Goal: Task Accomplishment & Management: Use online tool/utility

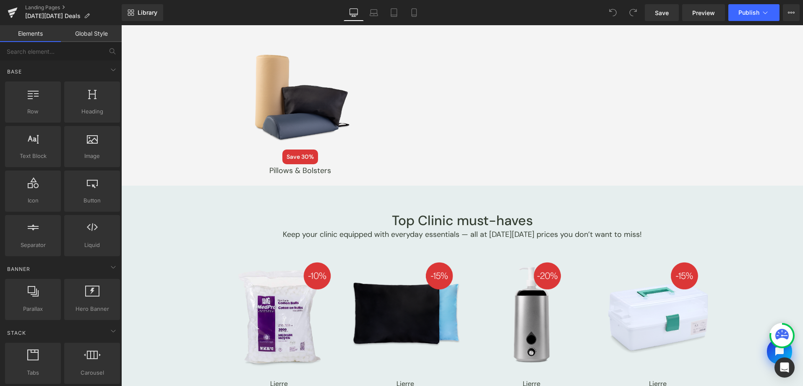
scroll to position [1591, 0]
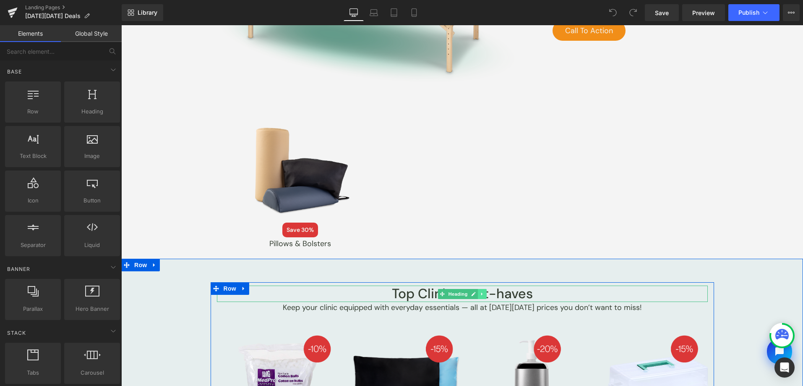
click at [480, 294] on icon at bounding box center [482, 293] width 5 height 5
click at [477, 293] on link at bounding box center [477, 294] width 9 height 10
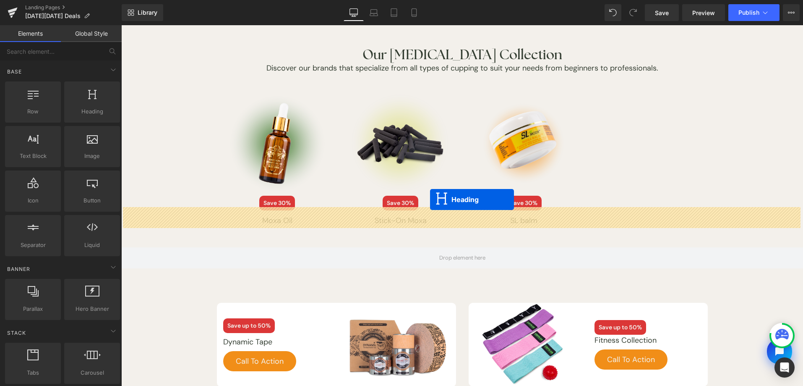
scroll to position [2225, 0]
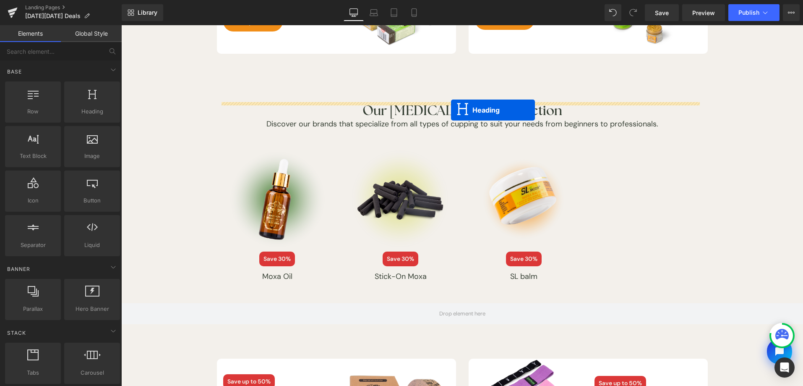
drag, startPoint x: 441, startPoint y: 84, endPoint x: 451, endPoint y: 110, distance: 27.9
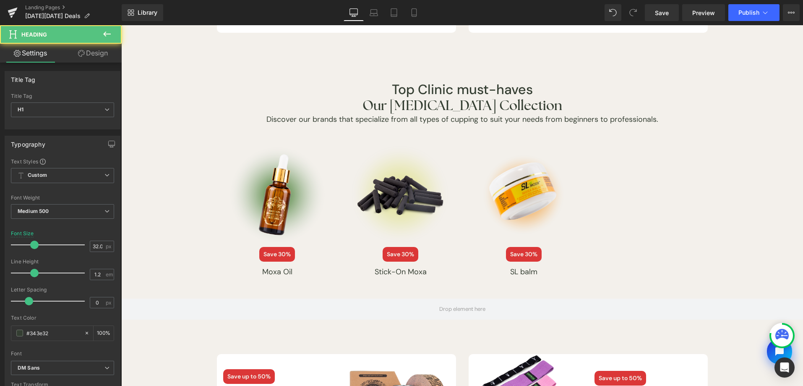
scroll to position [2204, 0]
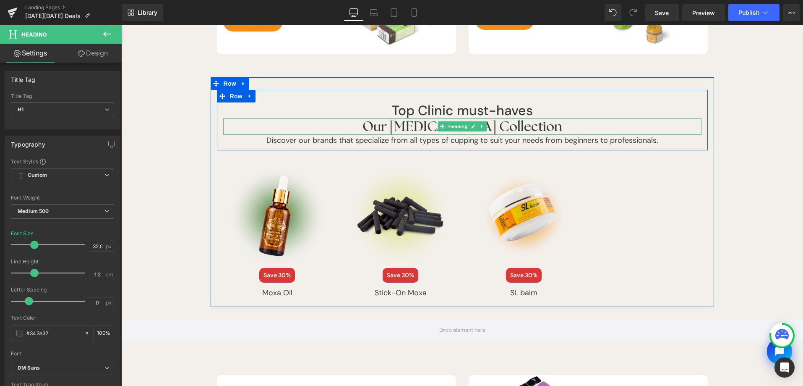
drag, startPoint x: 476, startPoint y: 125, endPoint x: 480, endPoint y: 127, distance: 4.7
click at [480, 125] on icon at bounding box center [482, 126] width 5 height 5
click at [484, 128] on icon at bounding box center [486, 126] width 5 height 5
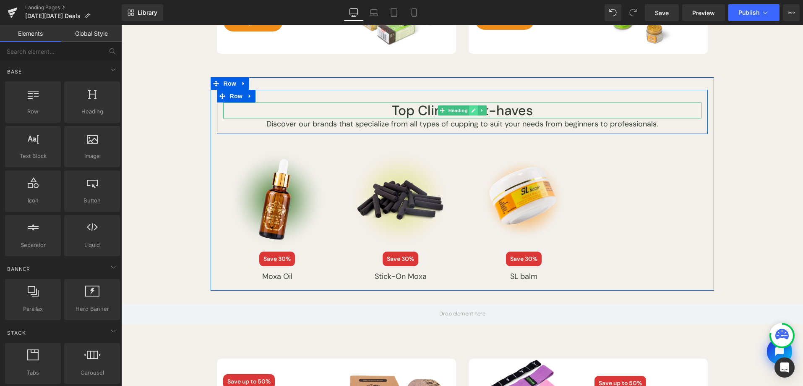
click at [469, 109] on link at bounding box center [473, 110] width 9 height 10
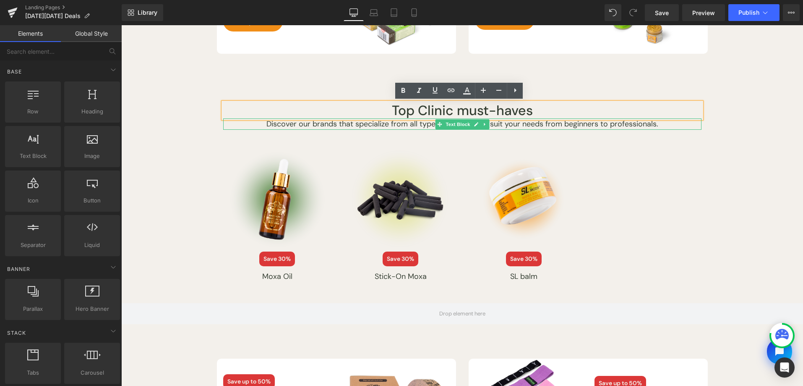
click at [480, 109] on h1 "Top Clinic must-haves" at bounding box center [462, 110] width 478 height 16
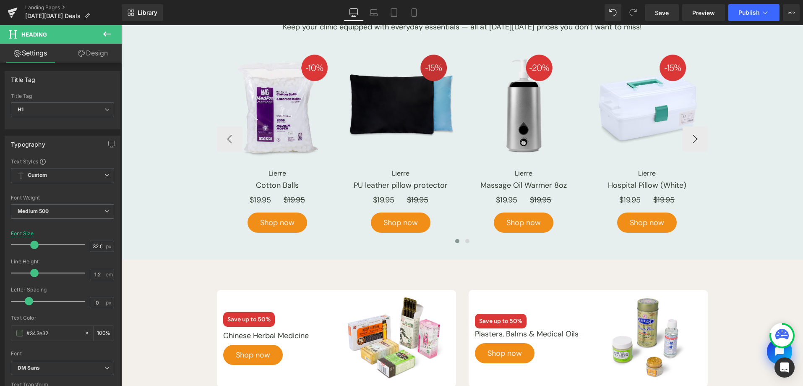
scroll to position [1708, 0]
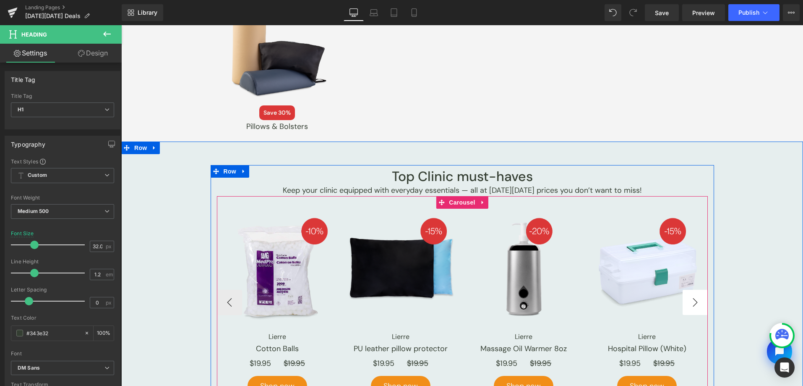
click at [693, 297] on button "›" at bounding box center [695, 301] width 25 height 25
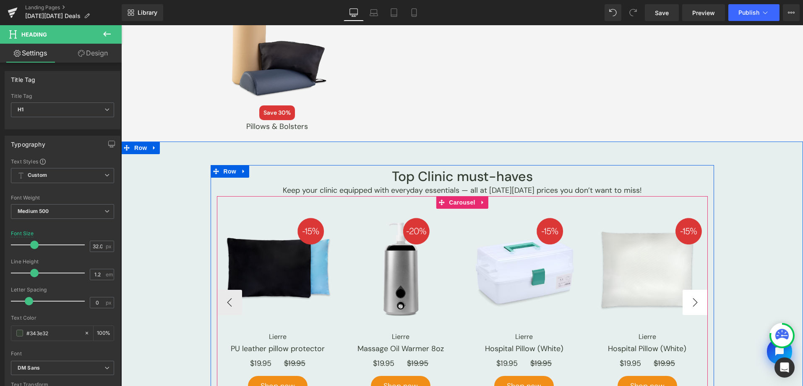
click at [693, 297] on button "›" at bounding box center [695, 301] width 25 height 25
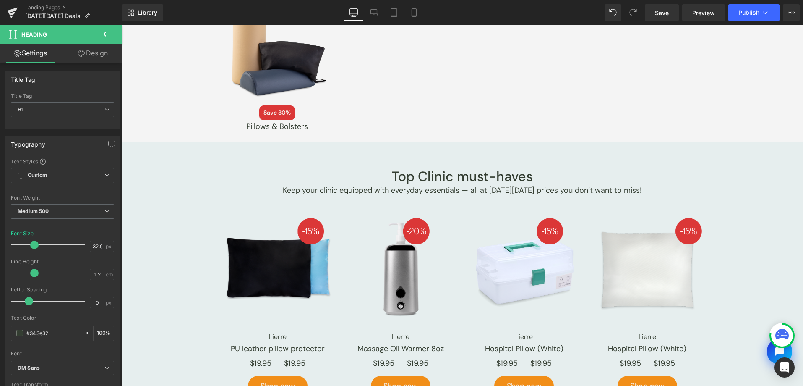
click at [104, 37] on icon at bounding box center [107, 34] width 10 height 10
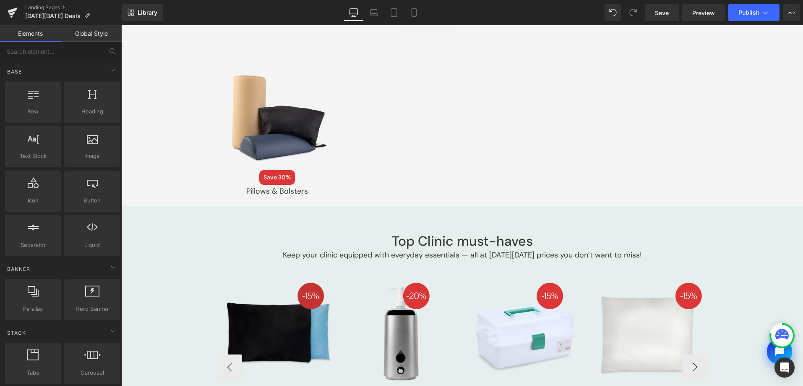
scroll to position [1545, 0]
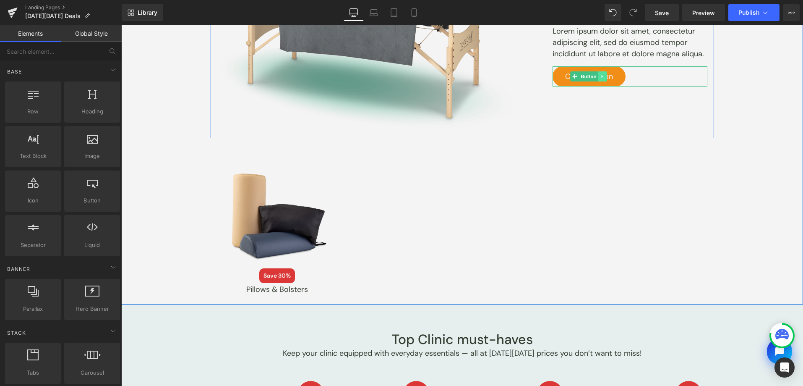
click at [601, 76] on link at bounding box center [602, 76] width 9 height 10
click at [596, 77] on icon at bounding box center [598, 76] width 5 height 5
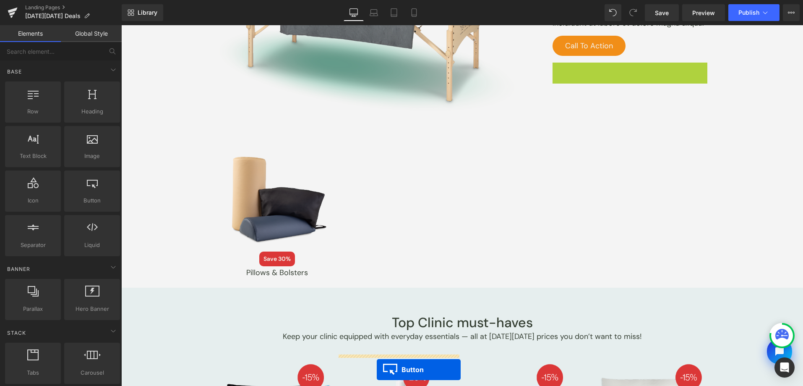
scroll to position [1579, 0]
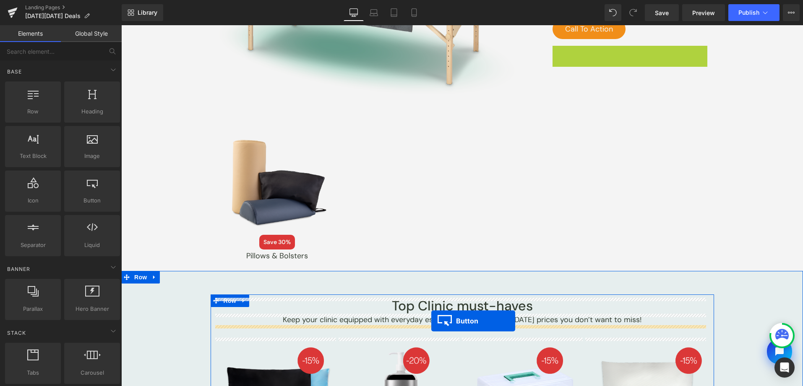
drag, startPoint x: 564, startPoint y: 107, endPoint x: 431, endPoint y: 321, distance: 251.9
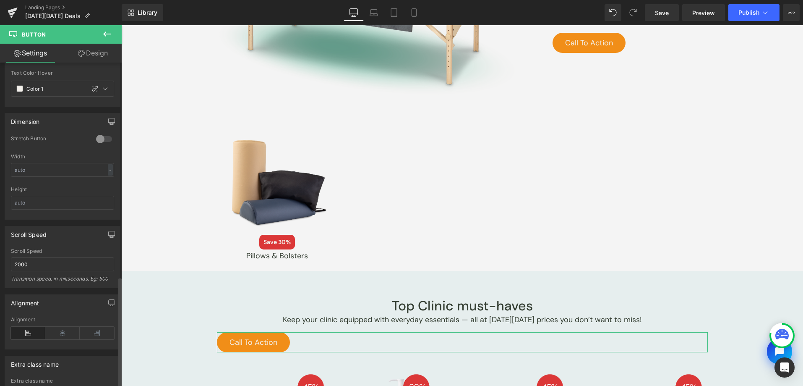
scroll to position [626, 0]
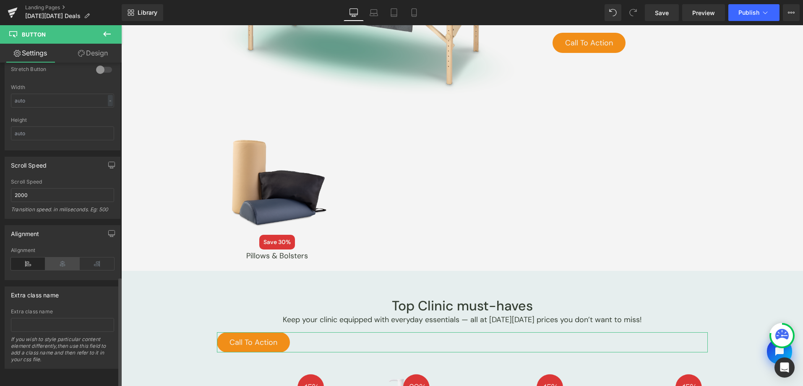
drag, startPoint x: 60, startPoint y: 255, endPoint x: 252, endPoint y: 267, distance: 192.9
click at [60, 257] on icon at bounding box center [62, 263] width 34 height 13
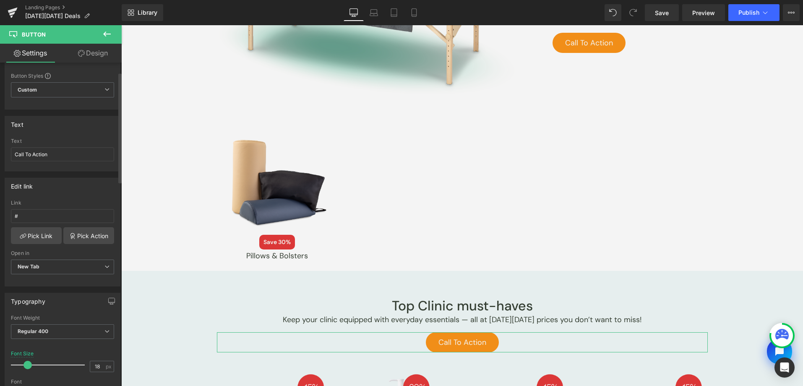
scroll to position [0, 0]
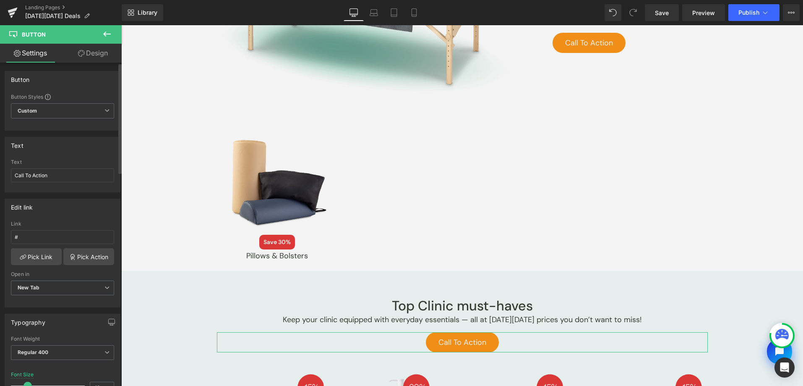
click at [63, 167] on div "Text Call To Action" at bounding box center [62, 175] width 103 height 33
click at [64, 173] on input "Call To Action" at bounding box center [62, 175] width 103 height 14
type input "s"
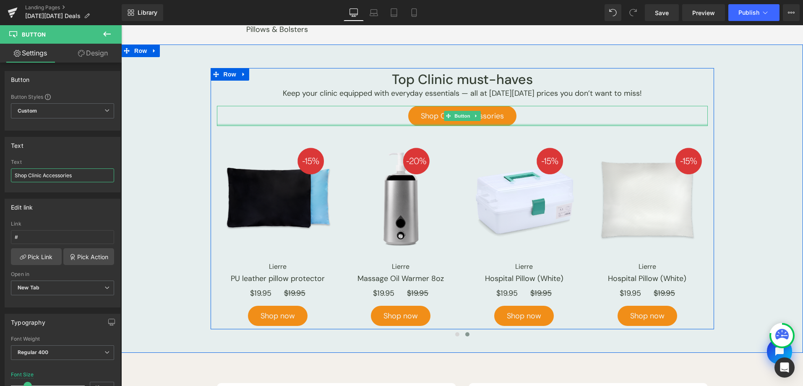
scroll to position [1853, 0]
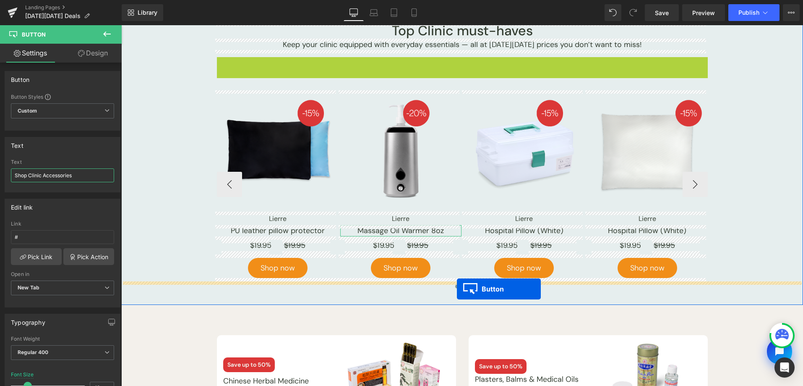
drag, startPoint x: 447, startPoint y: 66, endPoint x: 457, endPoint y: 289, distance: 222.5
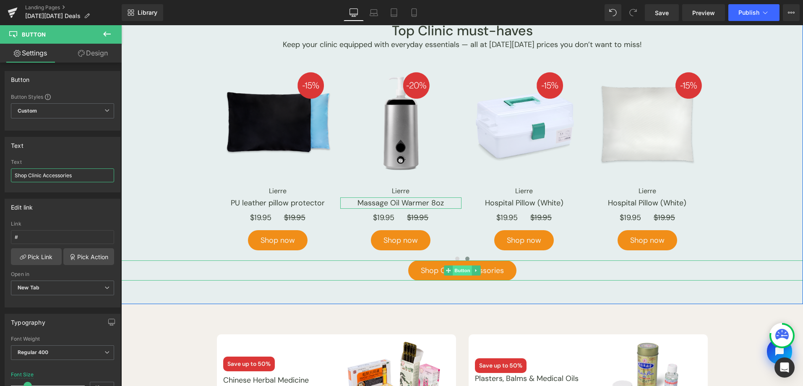
click at [453, 268] on span "Button" at bounding box center [462, 270] width 19 height 10
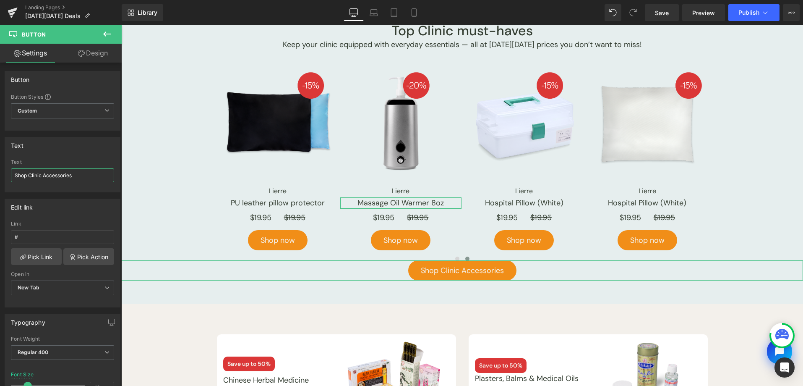
type input "Shop Clinic Accessories"
click at [97, 59] on link "Design" at bounding box center [93, 53] width 61 height 19
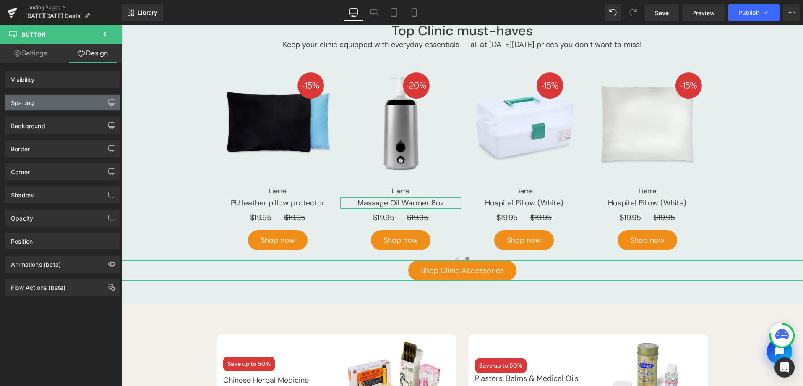
click at [65, 93] on div "Spacing [GEOGRAPHIC_DATA] [GEOGRAPHIC_DATA]" at bounding box center [62, 99] width 125 height 23
click at [63, 102] on div "Spacing" at bounding box center [62, 102] width 115 height 16
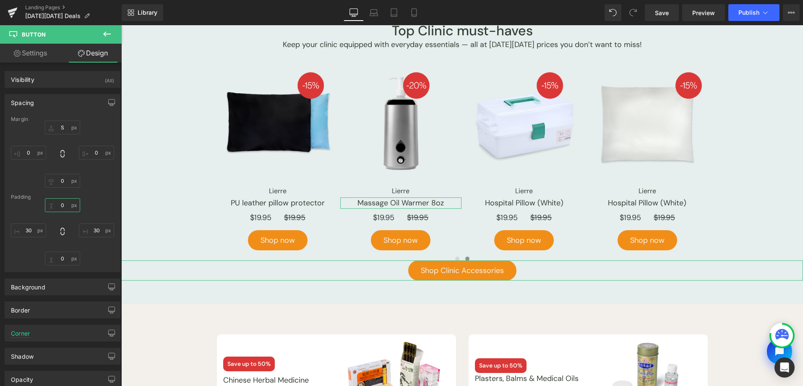
click at [62, 207] on input "text" at bounding box center [62, 205] width 35 height 14
click at [102, 190] on div "Margin [GEOGRAPHIC_DATA]" at bounding box center [62, 193] width 115 height 155
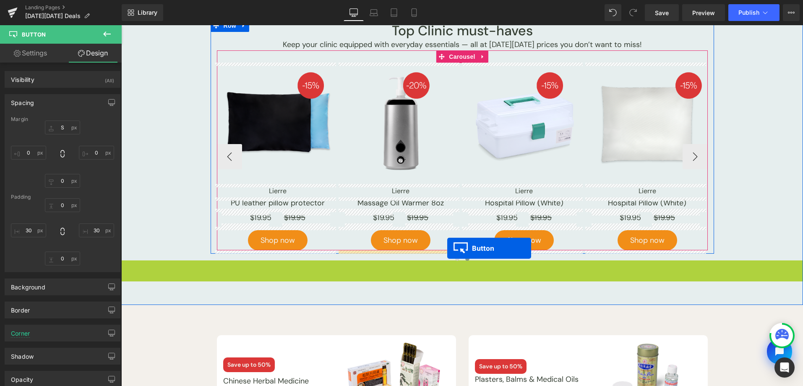
drag, startPoint x: 447, startPoint y: 268, endPoint x: 447, endPoint y: 248, distance: 20.6
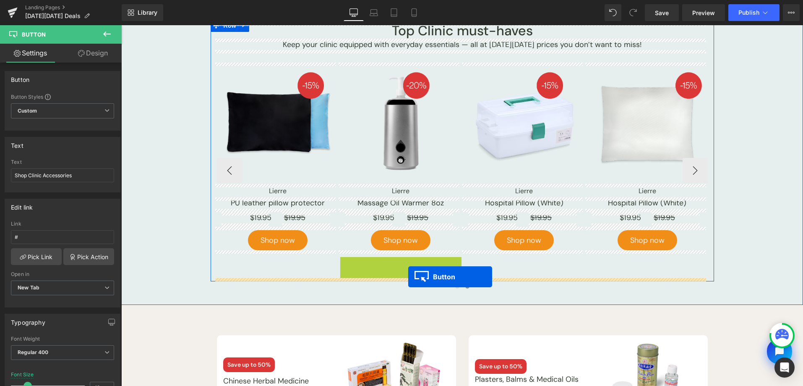
drag, startPoint x: 391, startPoint y: 274, endPoint x: 408, endPoint y: 276, distance: 17.3
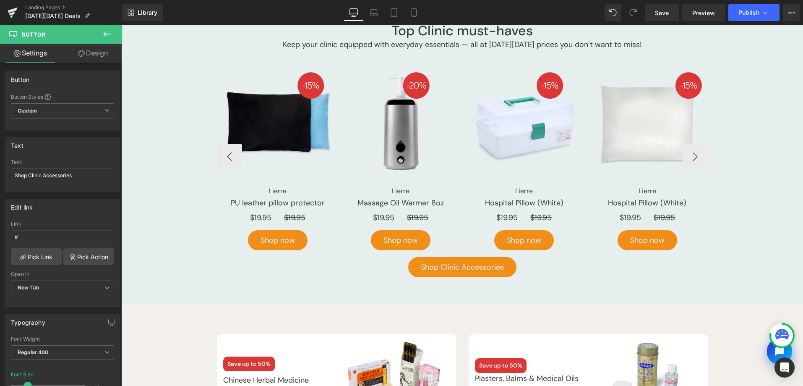
click at [106, 37] on icon at bounding box center [107, 34] width 10 height 10
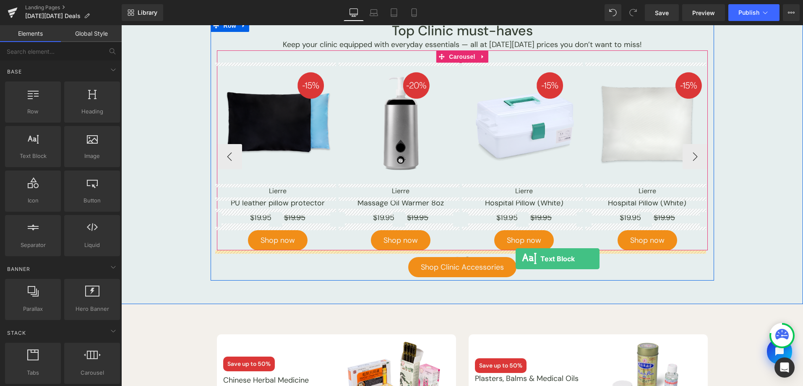
drag, startPoint x: 168, startPoint y: 177, endPoint x: 516, endPoint y: 258, distance: 357.0
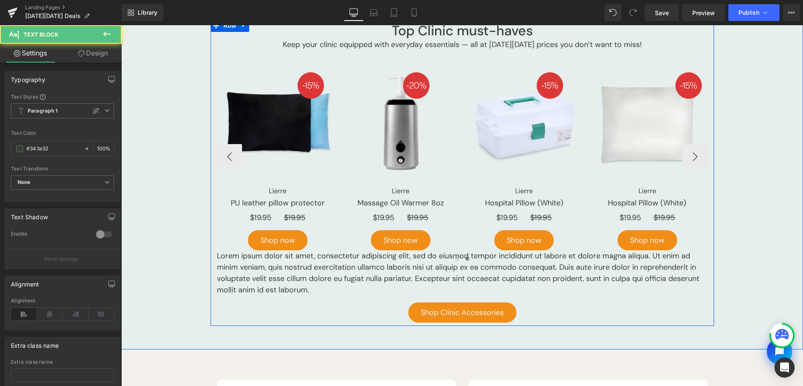
drag, startPoint x: 516, startPoint y: 258, endPoint x: 482, endPoint y: 278, distance: 38.9
click at [482, 278] on p "Lorem ipsum dolor sit amet, consectetur adipiscing elit, sed do eiusmod tempor …" at bounding box center [462, 272] width 491 height 45
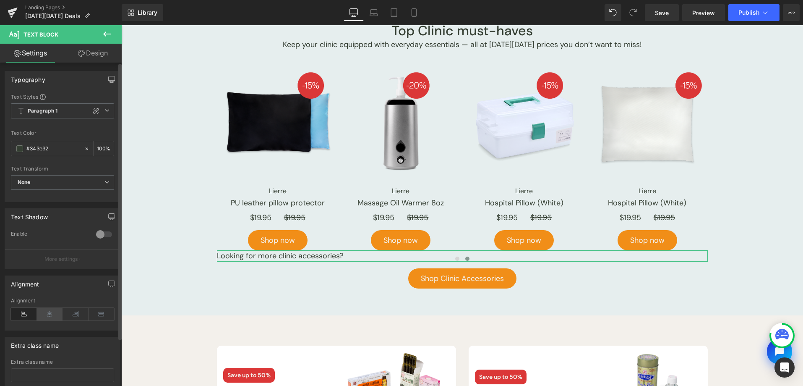
drag, startPoint x: 49, startPoint y: 312, endPoint x: 244, endPoint y: 245, distance: 206.0
click at [49, 312] on icon at bounding box center [50, 313] width 26 height 13
click at [105, 48] on link "Design" at bounding box center [93, 53] width 61 height 19
click at [0, 0] on div "Spacing" at bounding box center [0, 0] width 0 height 0
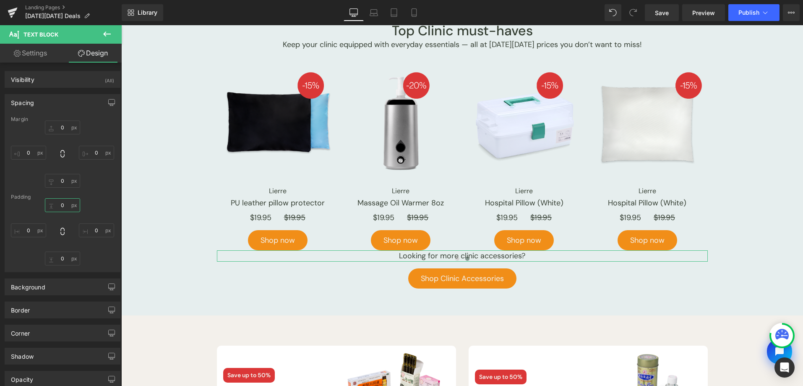
click at [60, 201] on input "text" at bounding box center [62, 205] width 35 height 14
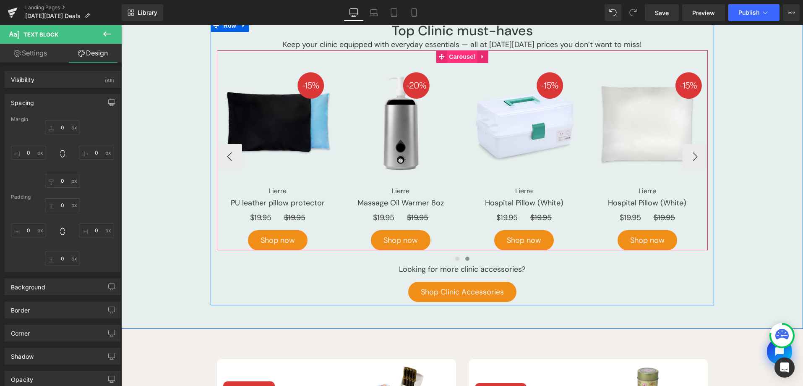
click at [464, 55] on span "Carousel" at bounding box center [462, 56] width 30 height 13
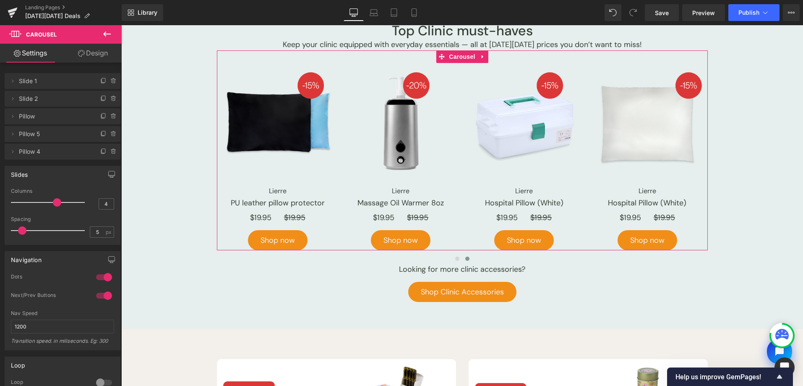
click at [91, 60] on link "Design" at bounding box center [93, 53] width 61 height 19
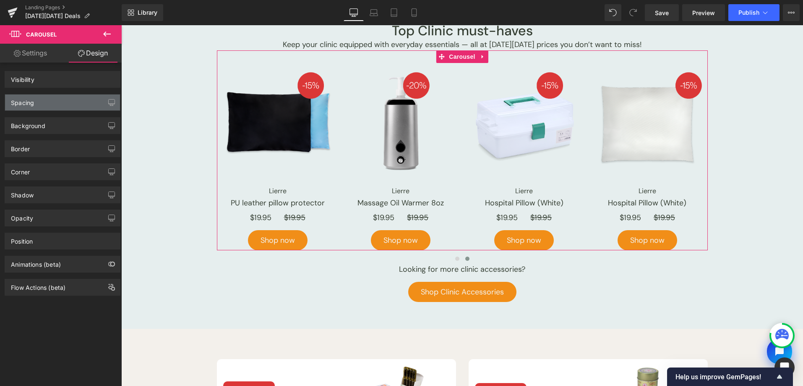
click at [70, 98] on div "Spacing" at bounding box center [62, 102] width 115 height 16
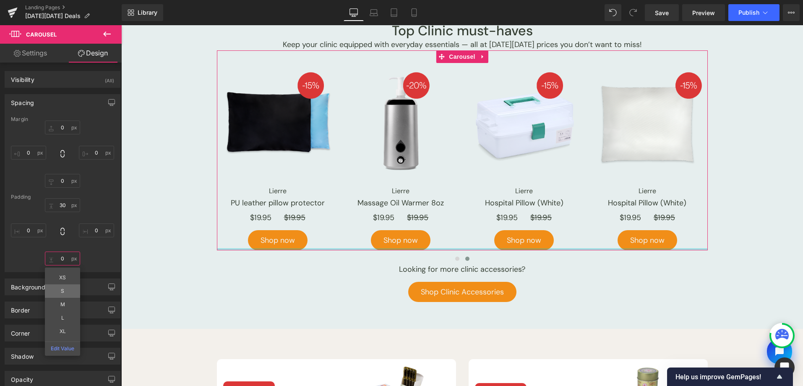
drag, startPoint x: 61, startPoint y: 254, endPoint x: 77, endPoint y: 286, distance: 35.6
click at [62, 255] on input "text" at bounding box center [62, 258] width 35 height 14
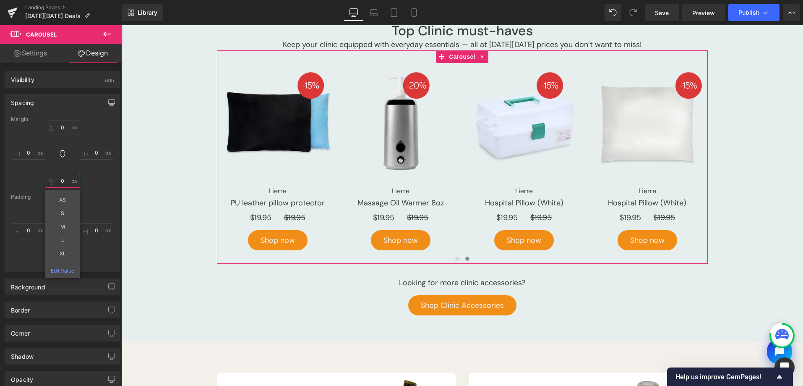
click at [65, 179] on input "text" at bounding box center [62, 181] width 35 height 14
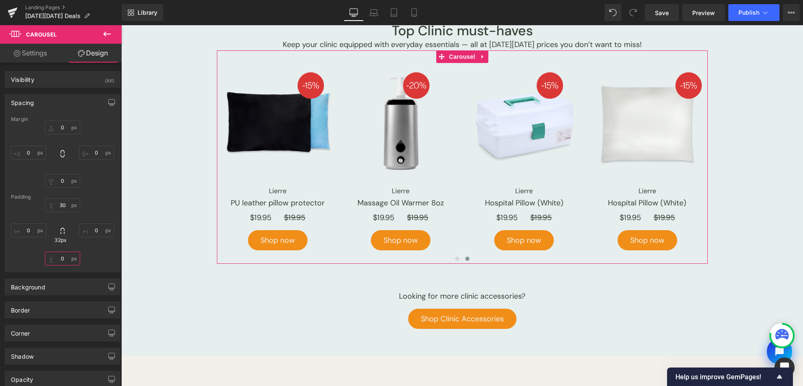
click at [68, 256] on input "text" at bounding box center [62, 258] width 35 height 14
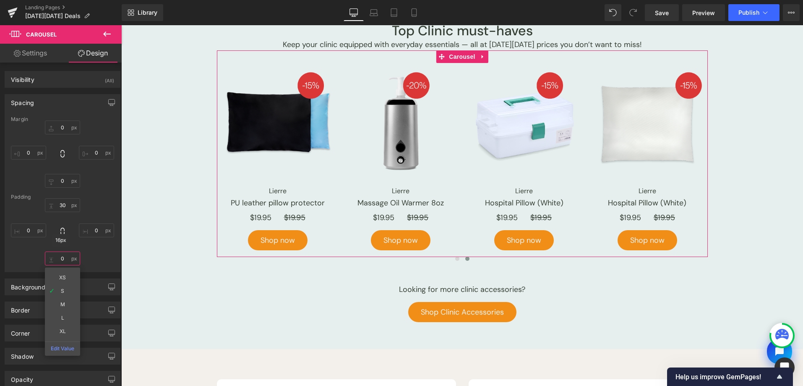
click at [68, 257] on input "text" at bounding box center [62, 258] width 35 height 14
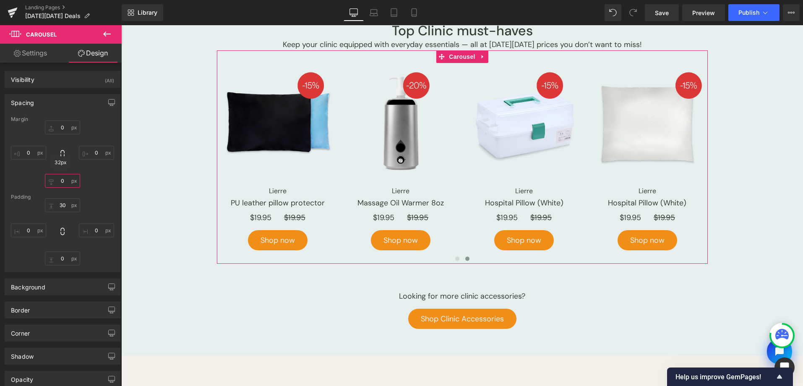
click at [57, 182] on input "text" at bounding box center [62, 181] width 35 height 14
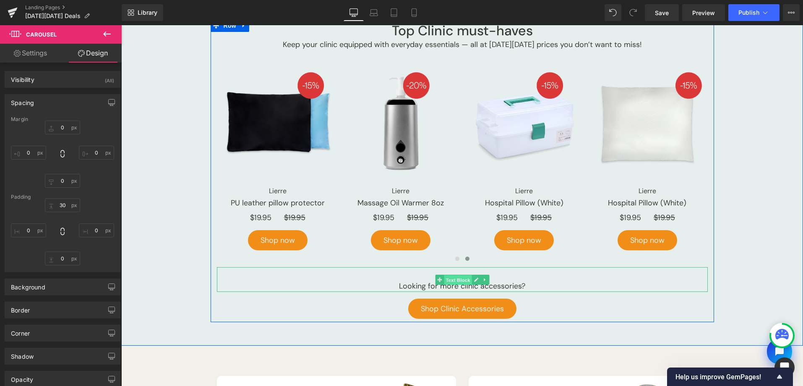
click at [460, 281] on span "Text Block" at bounding box center [458, 280] width 28 height 10
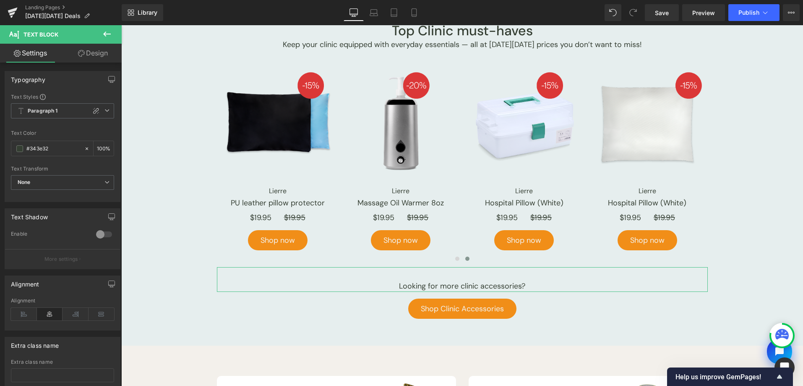
click at [82, 55] on icon at bounding box center [81, 53] width 7 height 7
click at [0, 0] on div "Spacing" at bounding box center [0, 0] width 0 height 0
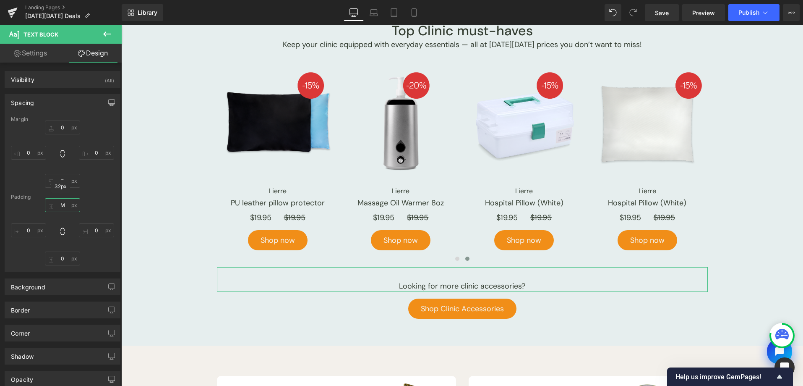
click at [63, 209] on input "text" at bounding box center [62, 205] width 35 height 14
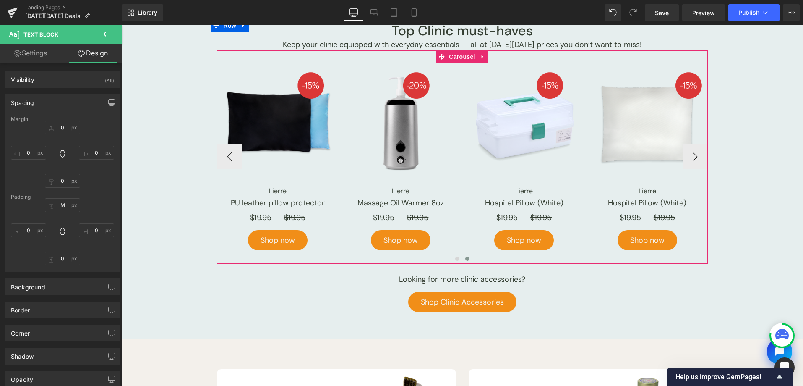
click at [465, 258] on span at bounding box center [467, 258] width 4 height 4
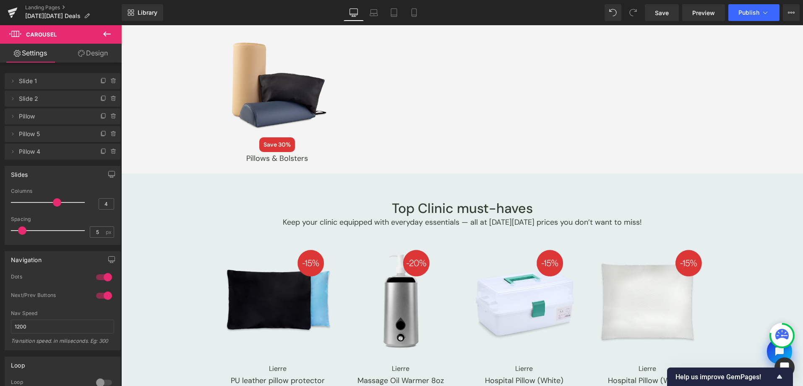
scroll to position [1796, 0]
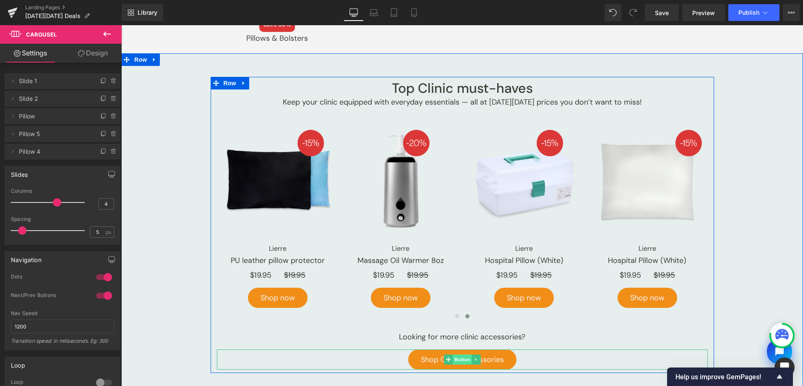
click at [457, 361] on span "Button" at bounding box center [462, 359] width 19 height 10
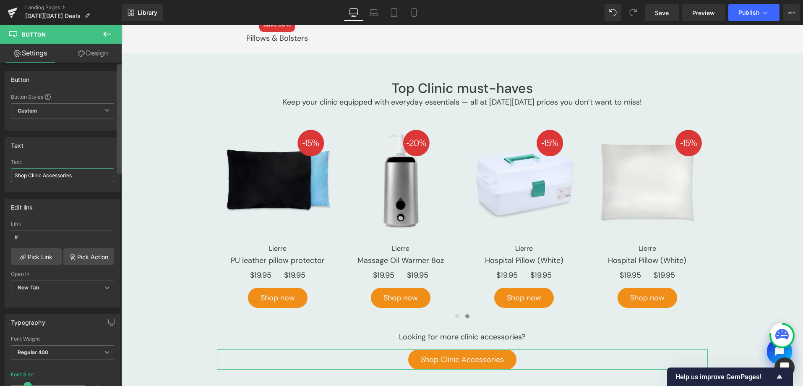
drag, startPoint x: 44, startPoint y: 176, endPoint x: 119, endPoint y: 183, distance: 75.4
click at [121, 185] on div "Button Button Styles Custom Button Custom Custom Button Button Button Size Larg…" at bounding box center [61, 226] width 122 height 327
type input "Shop the collecion"
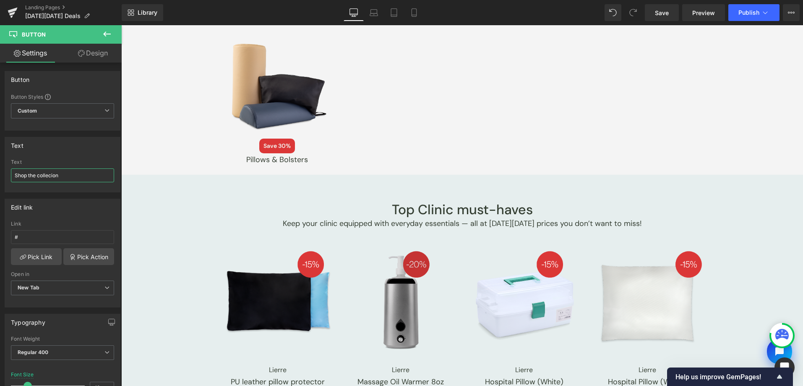
scroll to position [1556, 0]
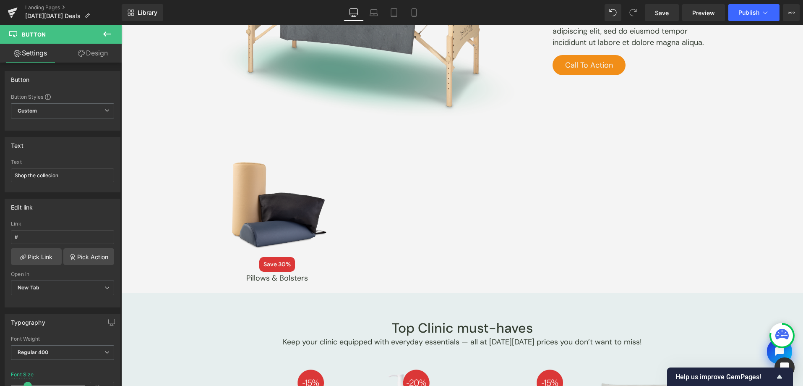
click at [112, 32] on icon at bounding box center [107, 34] width 10 height 10
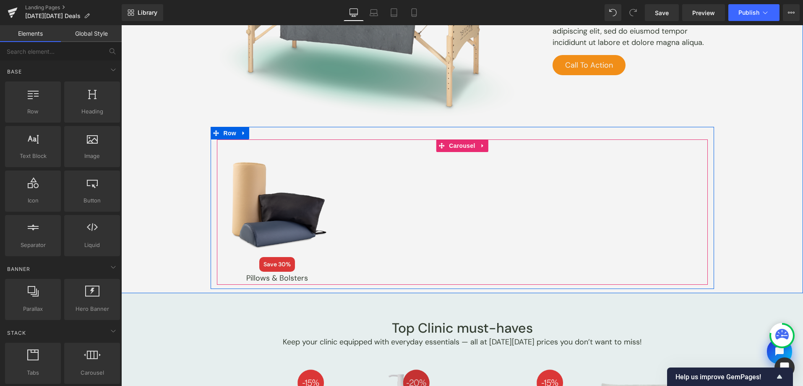
drag, startPoint x: 450, startPoint y: 143, endPoint x: 358, endPoint y: 384, distance: 258.5
click at [449, 142] on span "Carousel" at bounding box center [462, 145] width 30 height 13
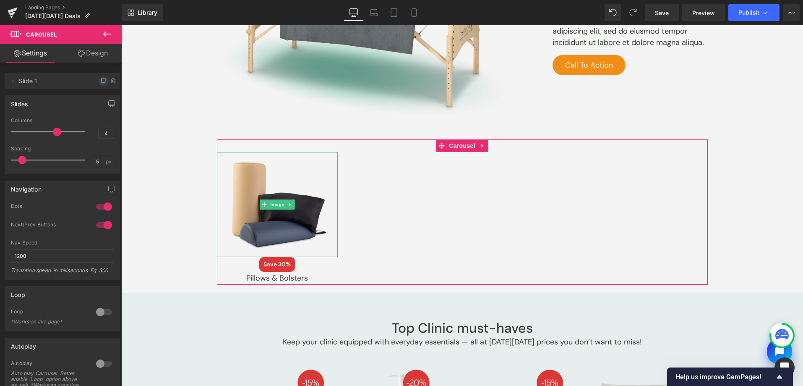
drag, startPoint x: 102, startPoint y: 81, endPoint x: 31, endPoint y: 154, distance: 101.8
click at [102, 81] on icon at bounding box center [103, 80] width 3 height 4
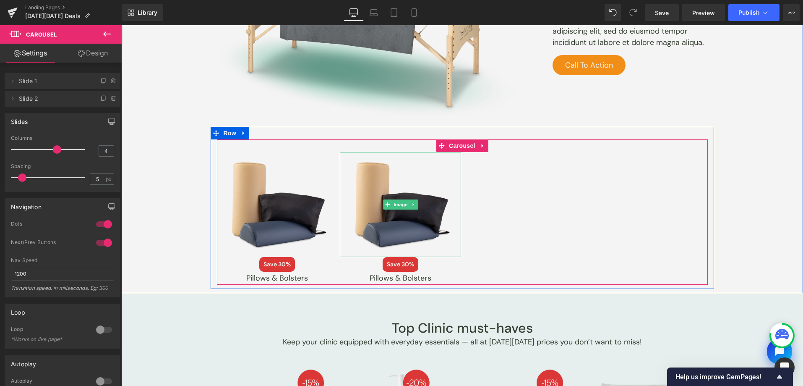
click at [400, 203] on span "Image" at bounding box center [401, 204] width 18 height 10
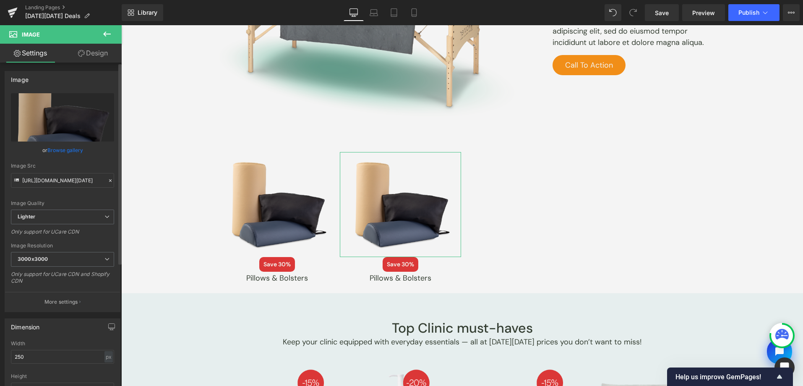
click at [43, 154] on div "or Browse gallery" at bounding box center [62, 150] width 103 height 9
click at [48, 151] on link "Browse gallery" at bounding box center [65, 150] width 36 height 15
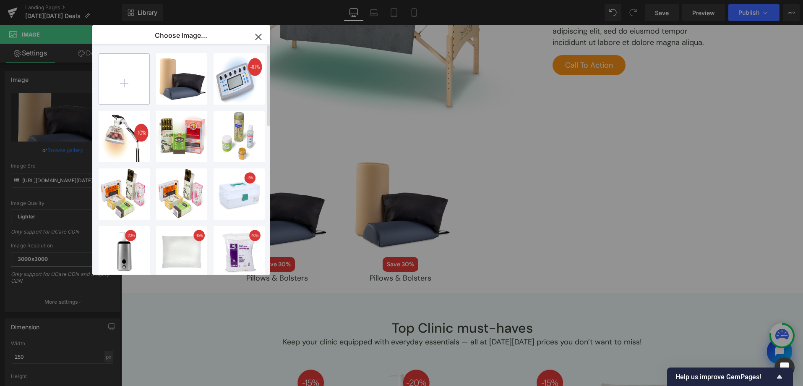
click at [127, 94] on input "file" at bounding box center [124, 79] width 50 height 50
type input "C:\fakepath\[DATE][DATE]-2025-assets-35.png"
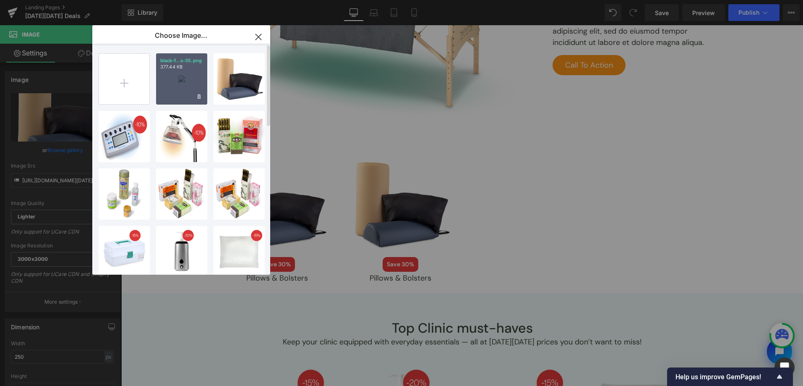
drag, startPoint x: 205, startPoint y: 67, endPoint x: 18, endPoint y: 84, distance: 187.5
click at [205, 67] on div "black-f...s-35.png 377.44 KB" at bounding box center [181, 78] width 51 height 51
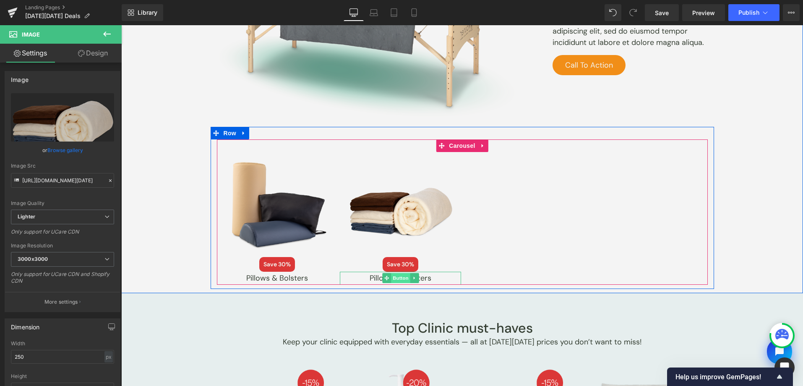
click at [392, 276] on span "Button" at bounding box center [400, 278] width 19 height 10
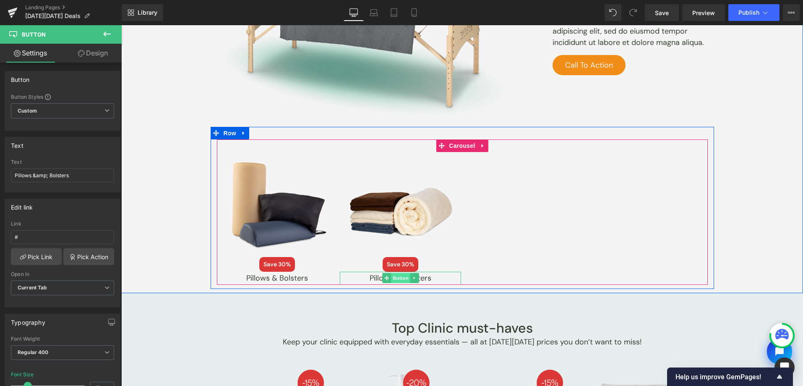
click at [399, 275] on span "Button" at bounding box center [400, 278] width 19 height 10
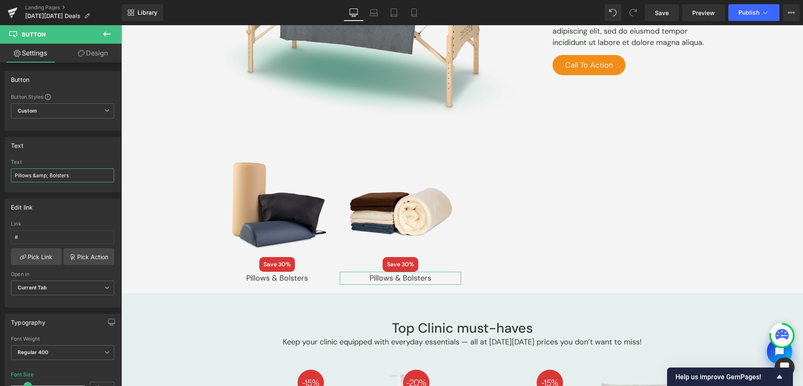
drag, startPoint x: 80, startPoint y: 177, endPoint x: -3, endPoint y: 158, distance: 84.4
click at [0, 158] on html "Button You are previewing how the will restyle your page. You can not edit Elem…" at bounding box center [401, 193] width 803 height 386
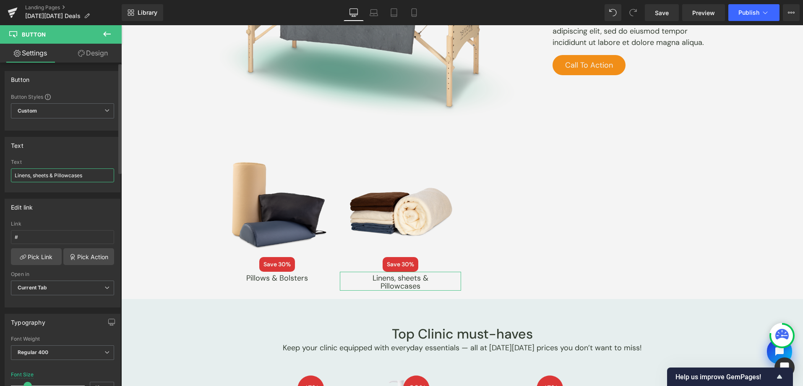
click at [35, 175] on input "Linens, sheets & Pillowcases" at bounding box center [62, 175] width 103 height 14
type input "Linens, Sheets & Pillowcases"
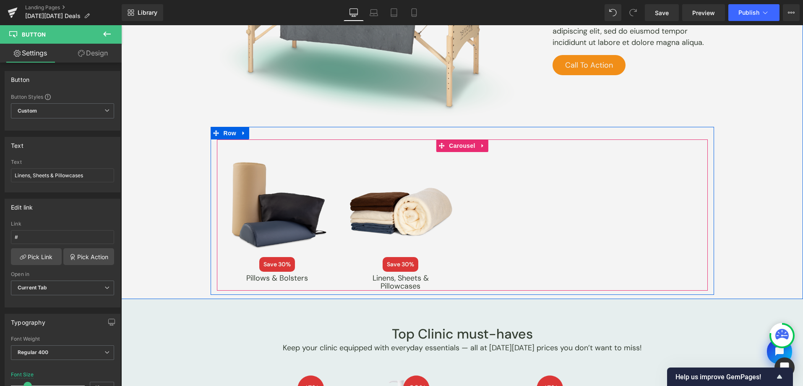
click at [447, 145] on span "Carousel" at bounding box center [462, 145] width 30 height 13
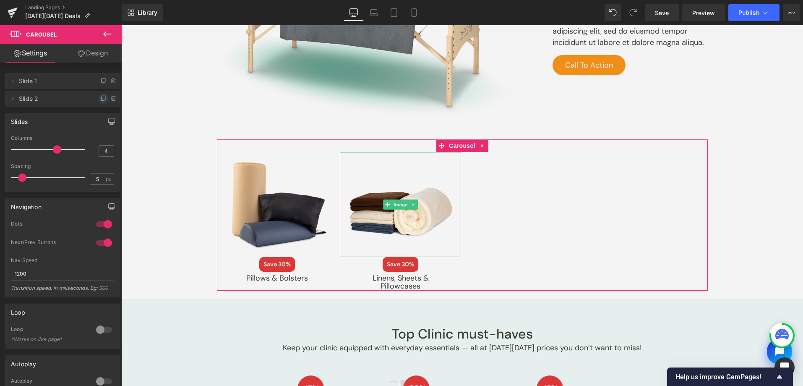
click at [99, 96] on span at bounding box center [104, 99] width 10 height 10
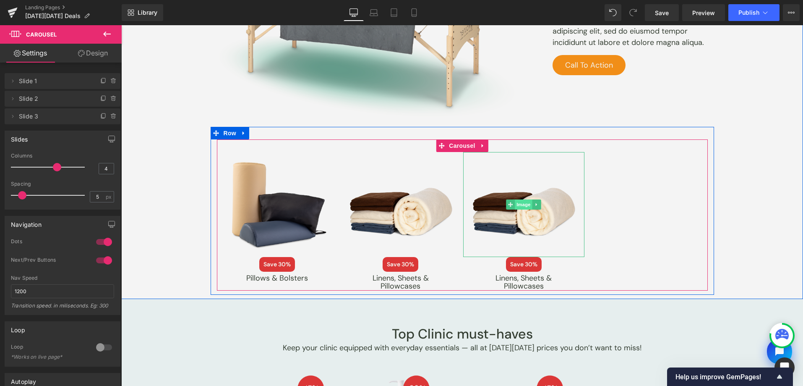
click at [516, 203] on span "Image" at bounding box center [524, 204] width 18 height 10
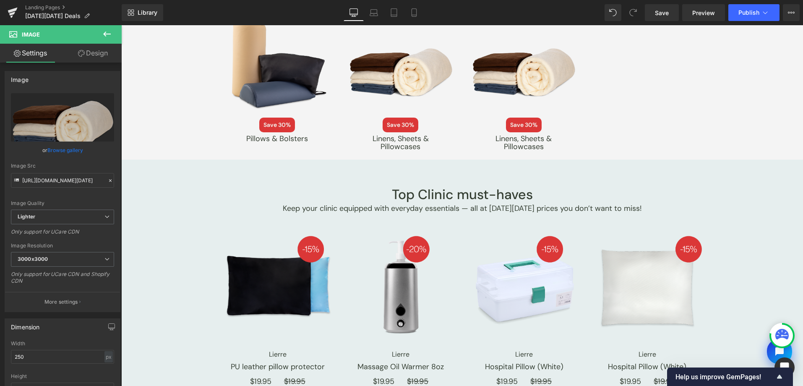
scroll to position [1539, 0]
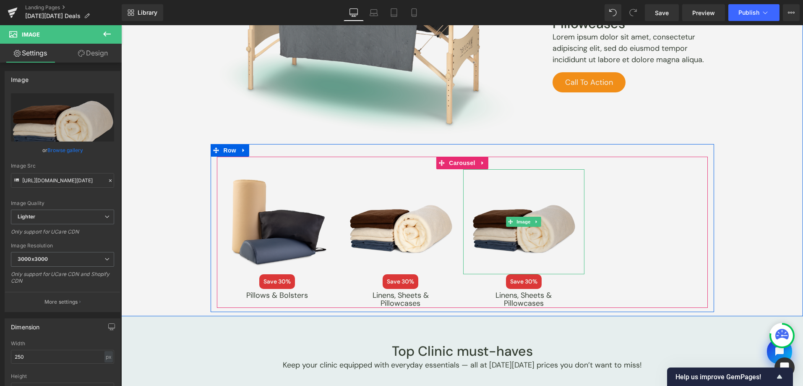
click at [497, 227] on img at bounding box center [523, 221] width 105 height 105
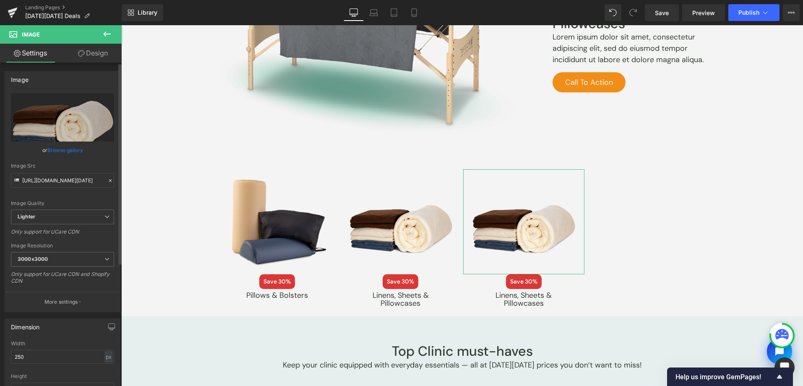
click at [72, 146] on link "Browse gallery" at bounding box center [65, 150] width 36 height 15
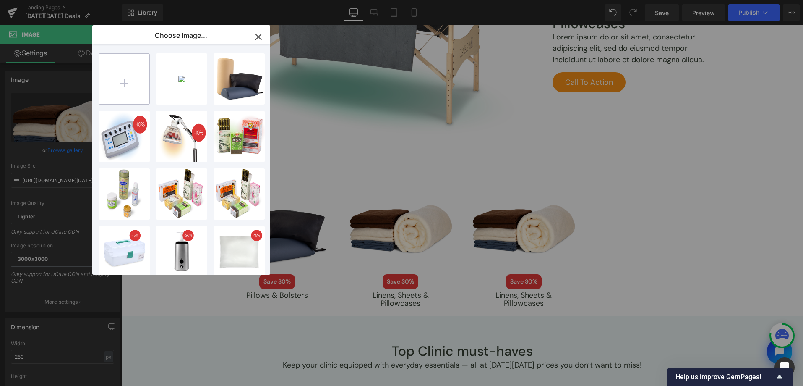
click at [109, 91] on input "file" at bounding box center [124, 79] width 50 height 50
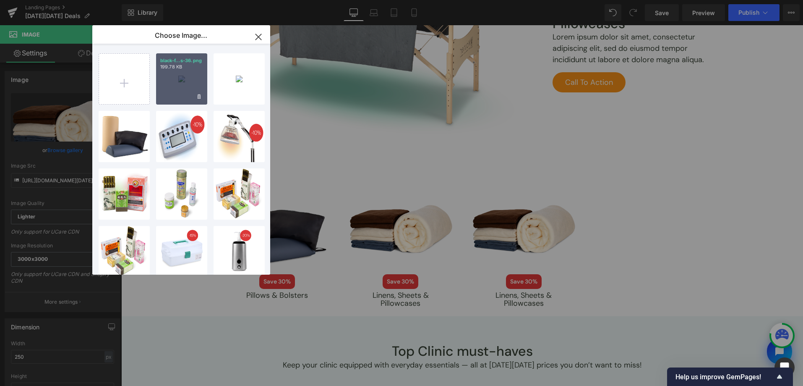
click at [181, 79] on div "black-f...s-36.png 199.78 KB" at bounding box center [181, 78] width 51 height 51
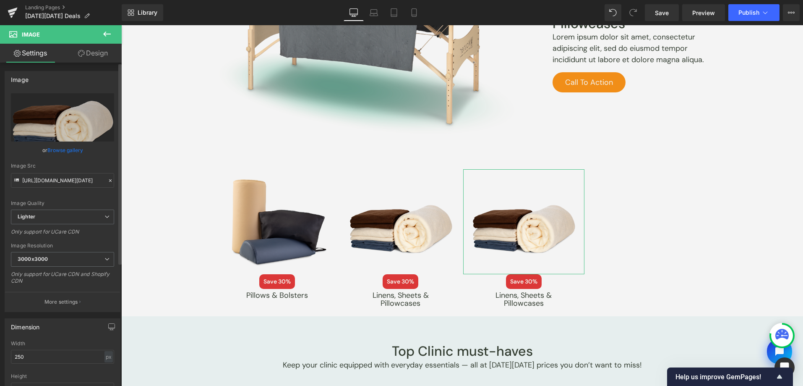
click at [70, 147] on link "Browse gallery" at bounding box center [65, 150] width 36 height 15
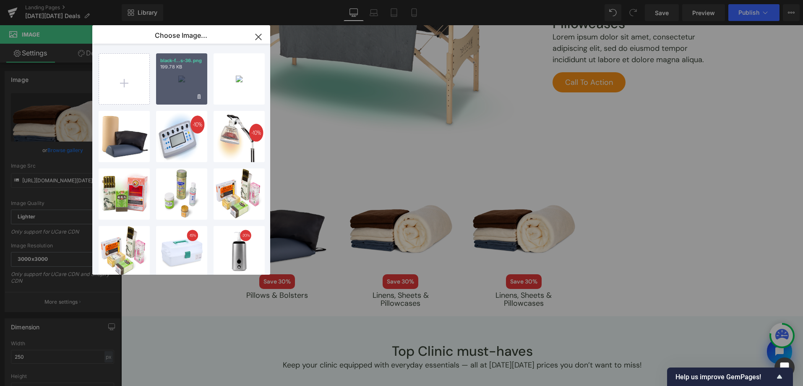
drag, startPoint x: 173, startPoint y: 85, endPoint x: 409, endPoint y: 220, distance: 272.1
click at [173, 85] on div "black-f...s-36.png 199.78 KB" at bounding box center [181, 78] width 51 height 51
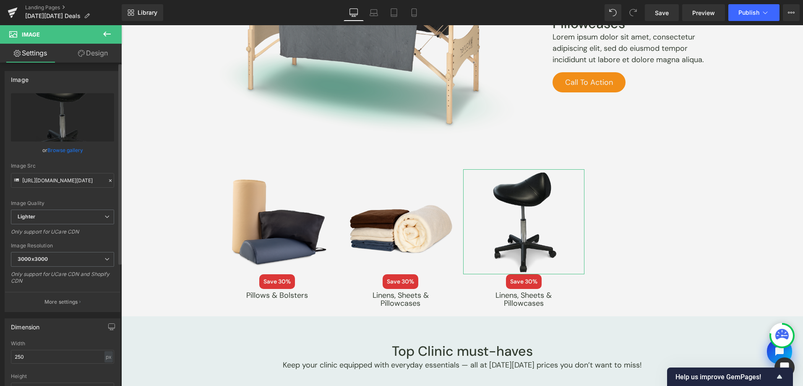
click at [69, 145] on link "Browse gallery" at bounding box center [65, 150] width 36 height 15
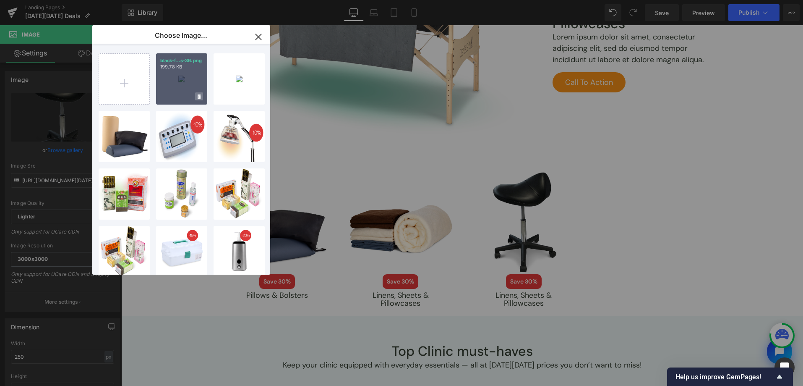
click at [200, 95] on icon at bounding box center [199, 96] width 3 height 5
click at [172, 96] on span "Yes" at bounding box center [170, 96] width 21 height 9
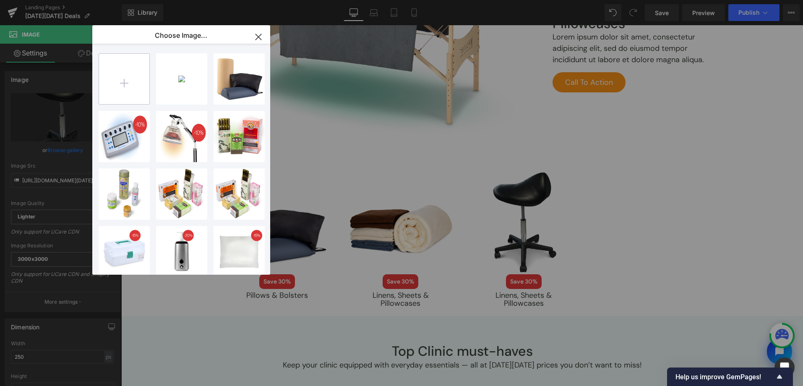
click at [133, 89] on input "file" at bounding box center [124, 79] width 50 height 50
type input "C:\fakepath\[DATE][DATE]-2025-assets-36.png"
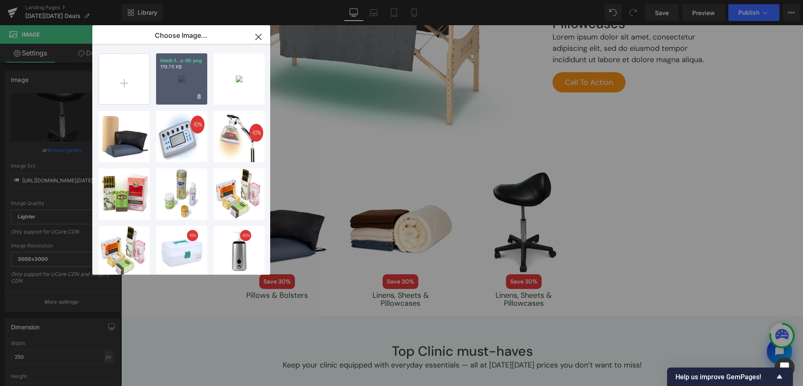
click at [182, 86] on div "black-f...s-36.png 179.75 KB" at bounding box center [181, 78] width 51 height 51
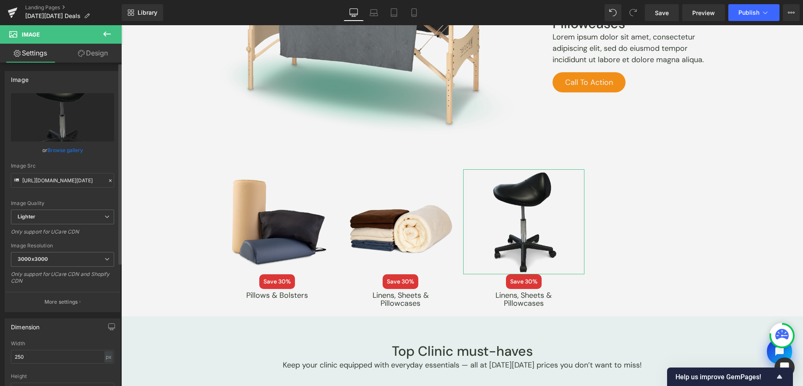
click at [63, 154] on link "Browse gallery" at bounding box center [65, 150] width 36 height 15
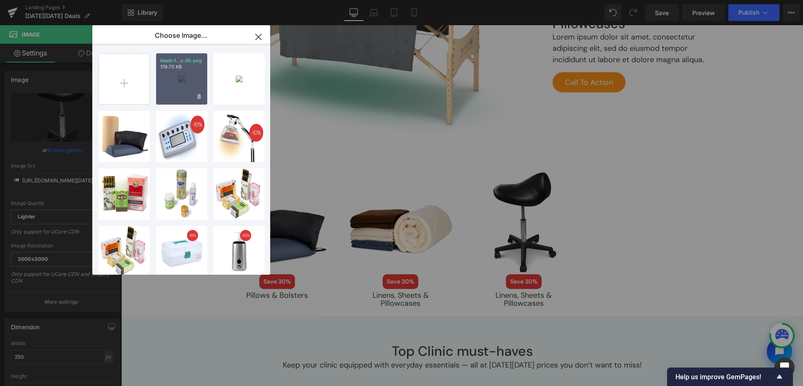
click at [165, 84] on div "black-f...s-36.png 179.75 KB" at bounding box center [181, 78] width 51 height 51
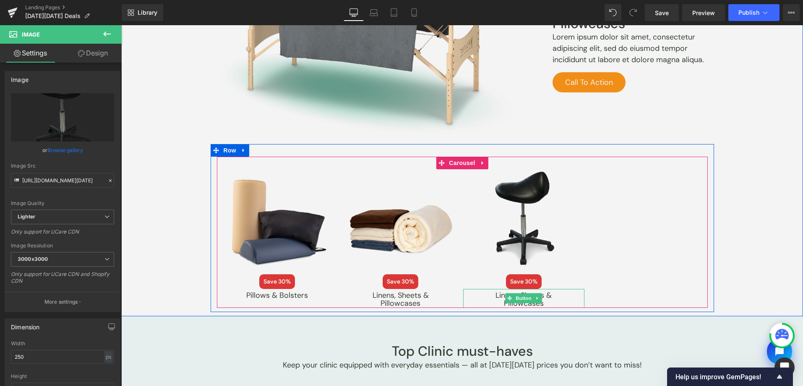
click at [526, 297] on span "Button" at bounding box center [523, 298] width 19 height 10
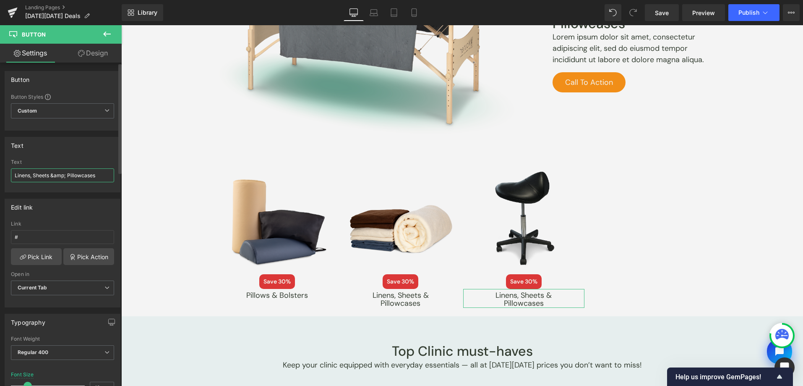
click at [89, 180] on input "Linens, Sheets &amp; Pillowcases" at bounding box center [62, 175] width 103 height 14
drag, startPoint x: 51, startPoint y: 177, endPoint x: 64, endPoint y: 178, distance: 13.5
click at [64, 178] on input "Massage Tables and accessories" at bounding box center [62, 175] width 103 height 14
click at [64, 175] on input "Massage Tables and accessories" at bounding box center [62, 175] width 103 height 14
drag, startPoint x: 64, startPoint y: 175, endPoint x: 57, endPoint y: 176, distance: 7.2
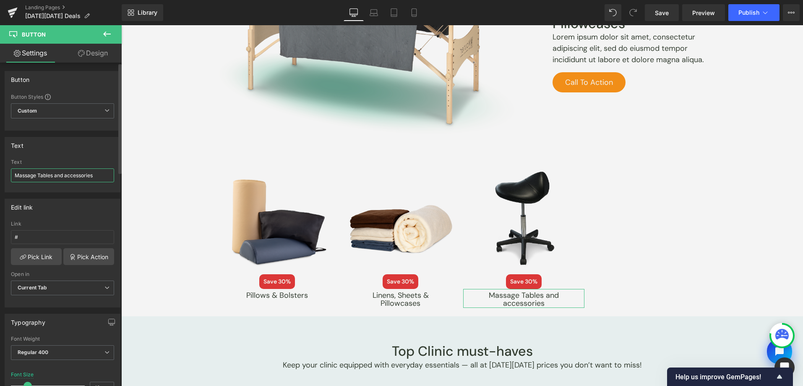
click at [57, 177] on input "Massage Tables and accessories" at bounding box center [62, 175] width 103 height 14
click at [56, 176] on input "Massage Tables and accessories" at bounding box center [62, 175] width 103 height 14
drag, startPoint x: 51, startPoint y: 175, endPoint x: 62, endPoint y: 177, distance: 10.6
click at [62, 177] on input "Massage Tables and accessories" at bounding box center [62, 175] width 103 height 14
type input "Massage Tables & Accessories"
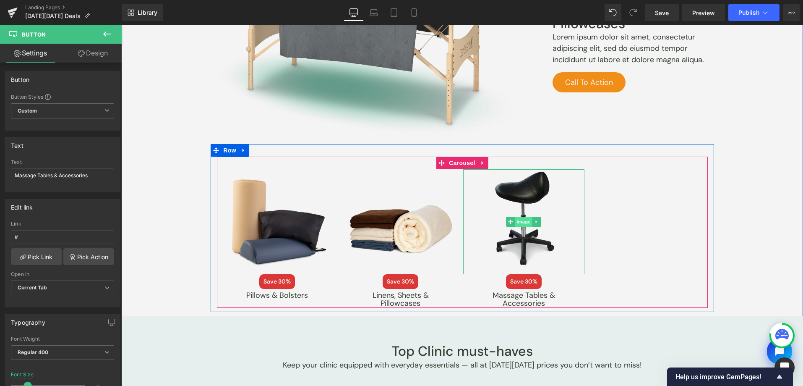
click at [521, 221] on span "Image" at bounding box center [524, 221] width 18 height 10
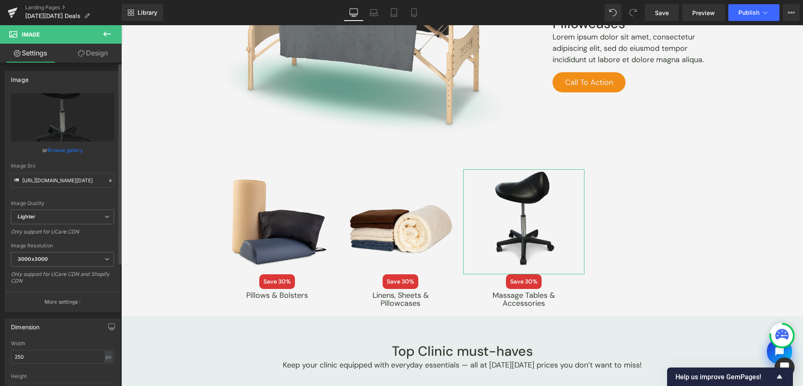
click at [59, 149] on link "Browse gallery" at bounding box center [65, 150] width 36 height 15
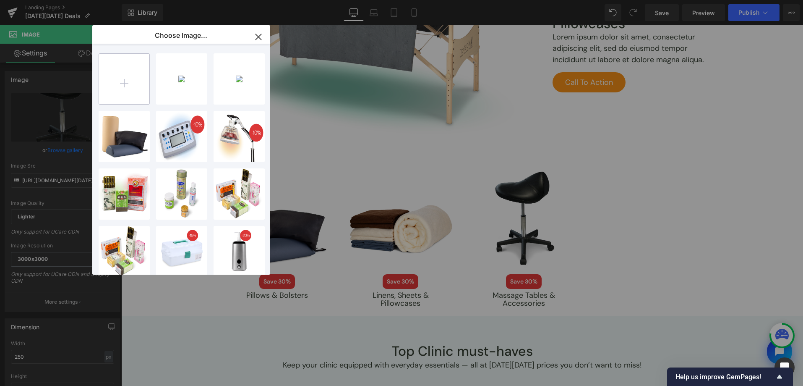
click at [111, 88] on input "file" at bounding box center [124, 79] width 50 height 50
type input "C:\fakepath\[DATE][DATE]-2025-assets-36.png"
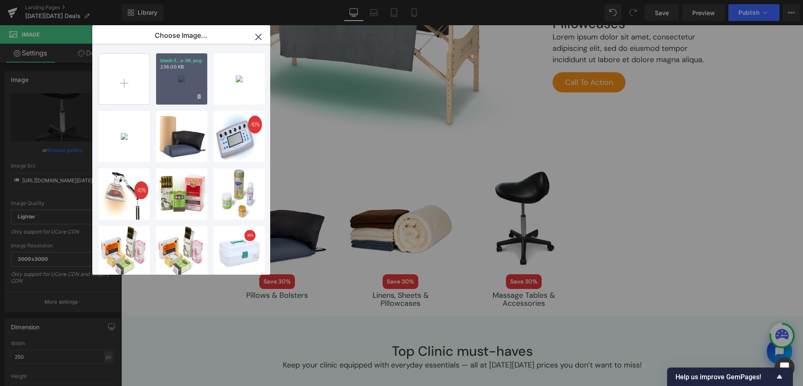
click at [181, 89] on div "black-f...s-36.png 236.00 KB" at bounding box center [181, 78] width 51 height 51
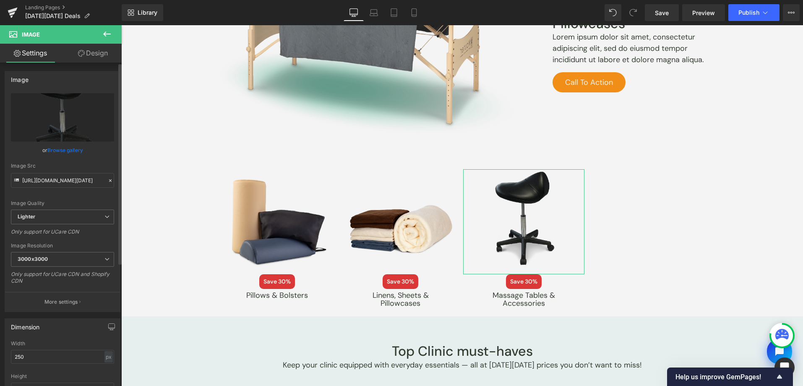
click at [64, 145] on link "Browse gallery" at bounding box center [65, 150] width 36 height 15
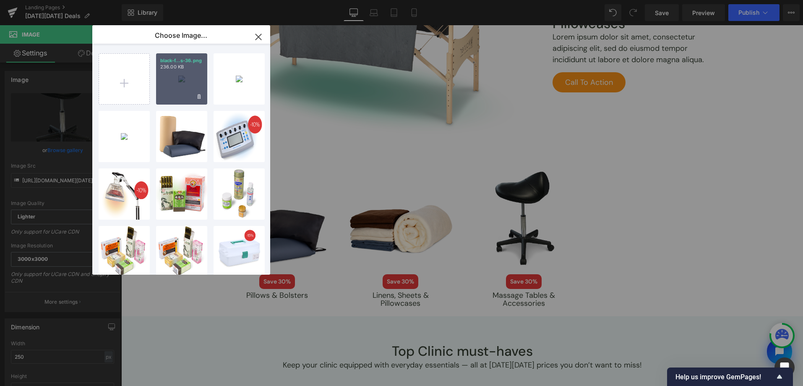
click at [195, 69] on p "236.00 KB" at bounding box center [181, 67] width 43 height 6
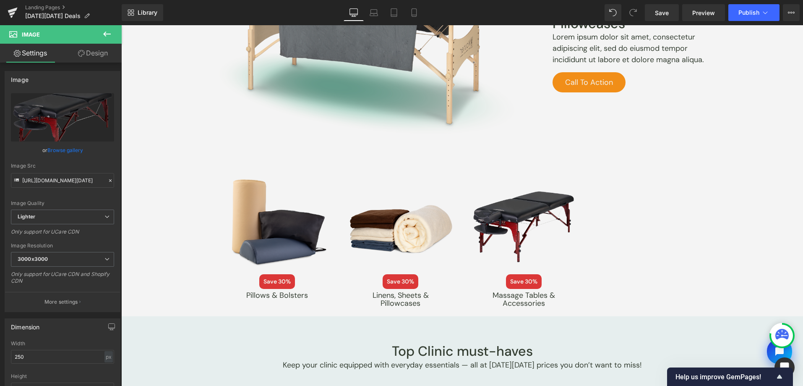
click at [107, 28] on button at bounding box center [106, 34] width 29 height 18
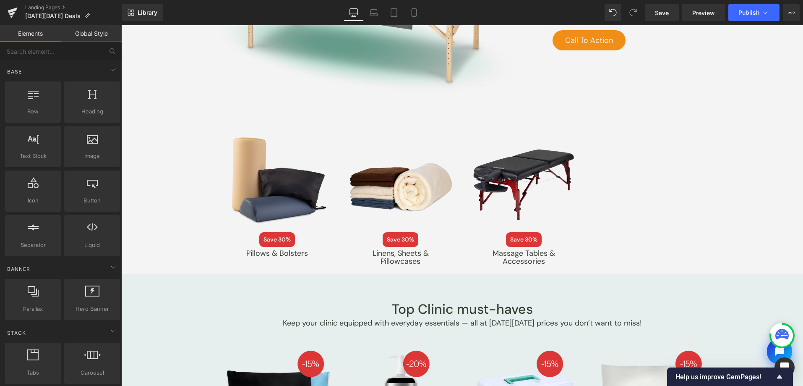
scroll to position [1616, 0]
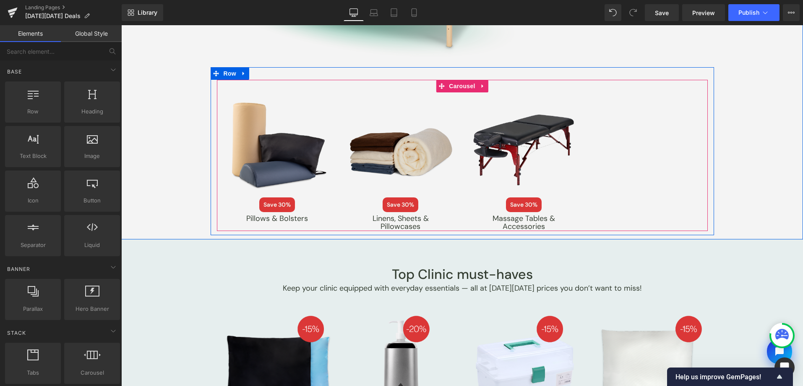
click at [451, 85] on span "Carousel" at bounding box center [462, 86] width 30 height 13
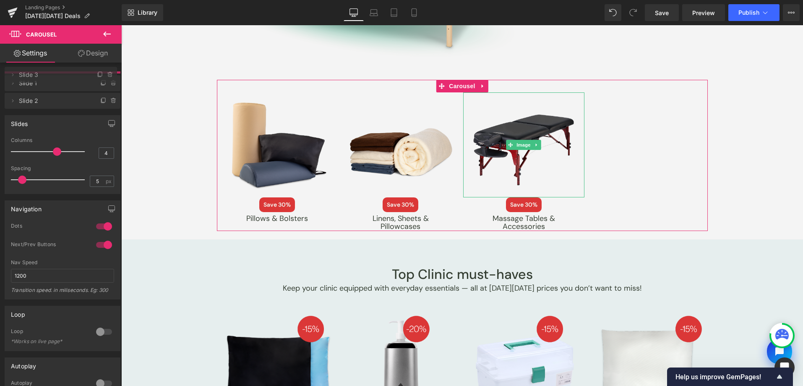
drag, startPoint x: 23, startPoint y: 119, endPoint x: 34, endPoint y: 77, distance: 42.9
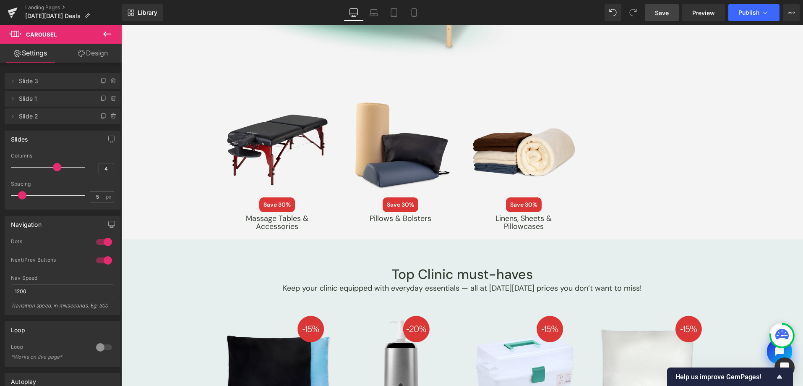
drag, startPoint x: 667, startPoint y: 16, endPoint x: 276, endPoint y: 211, distance: 436.6
click at [667, 16] on span "Save" at bounding box center [662, 12] width 14 height 9
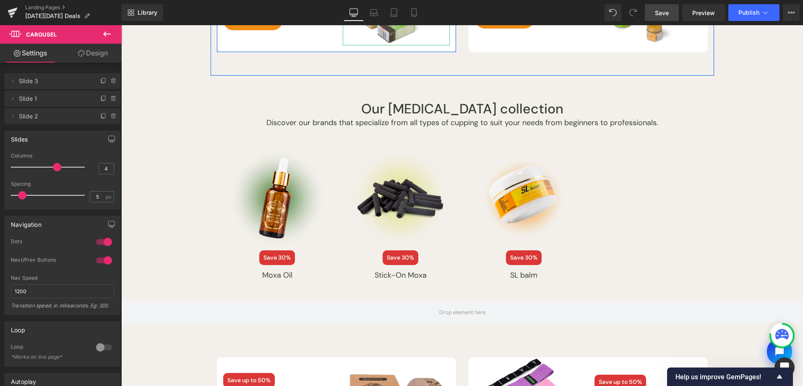
scroll to position [2351, 0]
